Goal: Navigation & Orientation: Go to known website

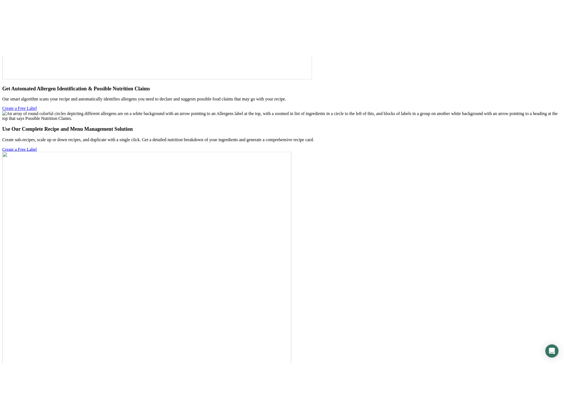
scroll to position [2911, 0]
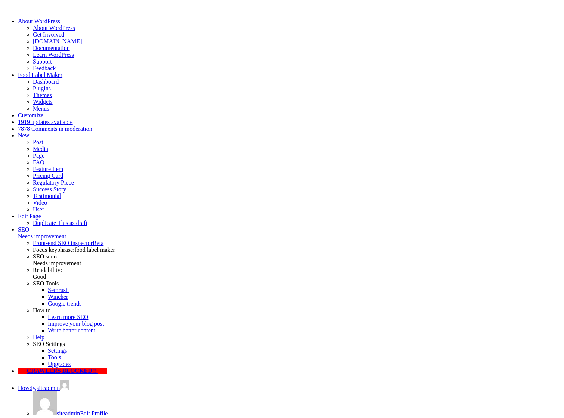
scroll to position [2991, 0]
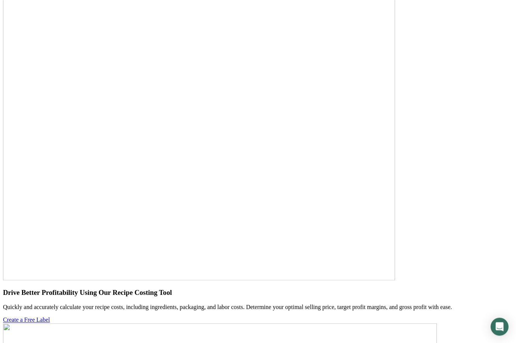
scroll to position [2841, 0]
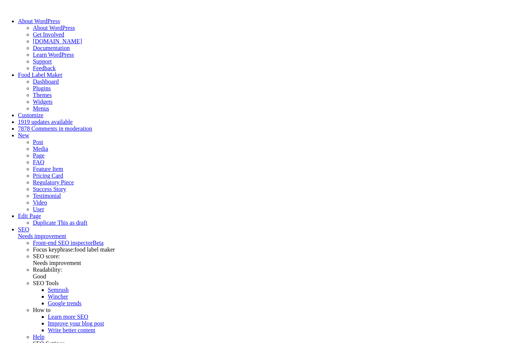
scroll to position [2917, 0]
